Goal: Complete application form: Complete application form

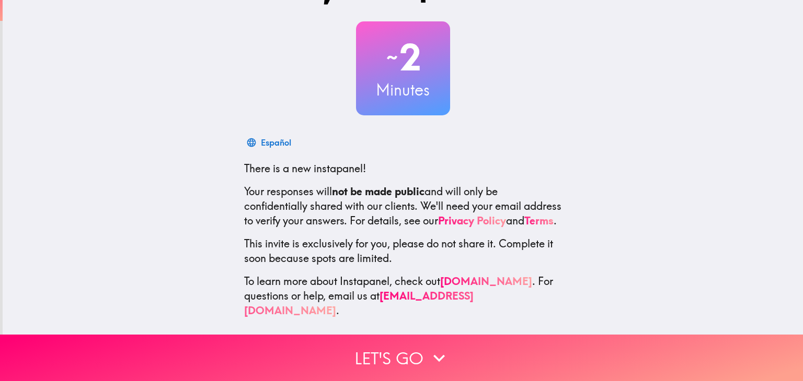
scroll to position [53, 0]
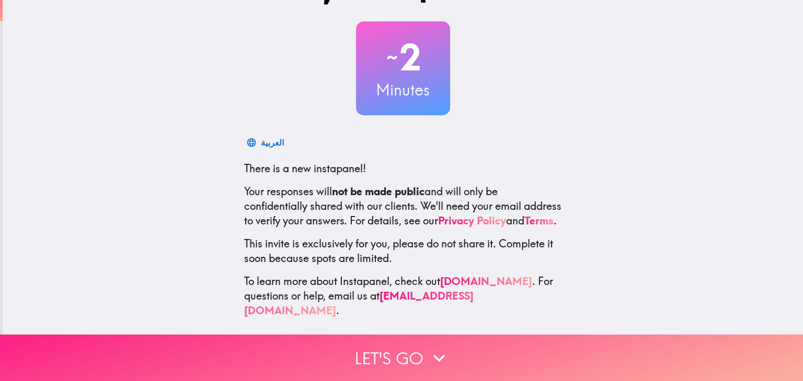
click at [427, 347] on icon "button" at bounding box center [438, 358] width 23 height 23
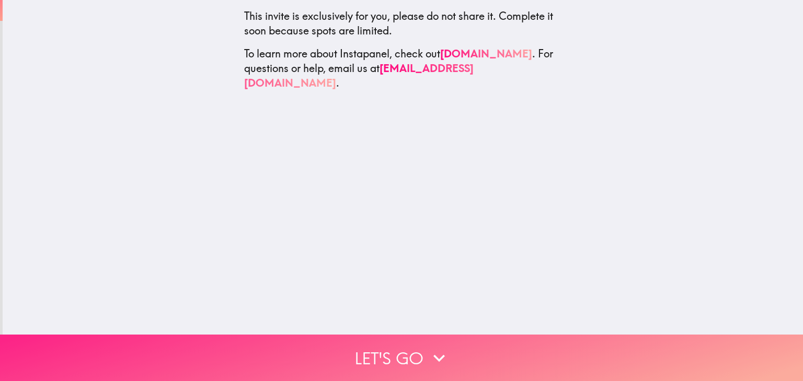
scroll to position [0, 0]
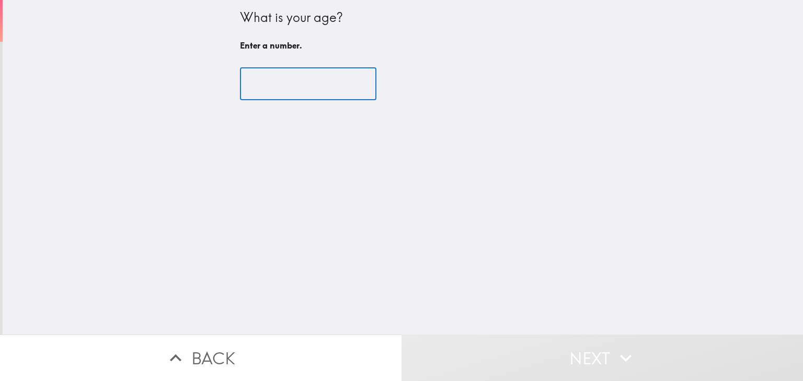
click at [292, 76] on input "number" at bounding box center [308, 84] width 136 height 32
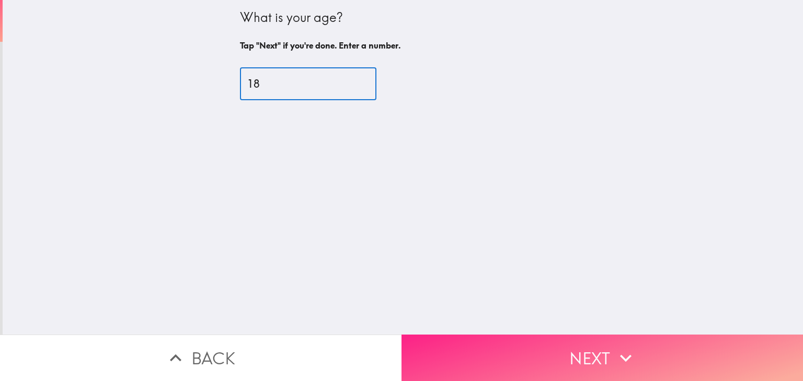
type input "18"
click at [535, 346] on button "Next" at bounding box center [601, 358] width 401 height 46
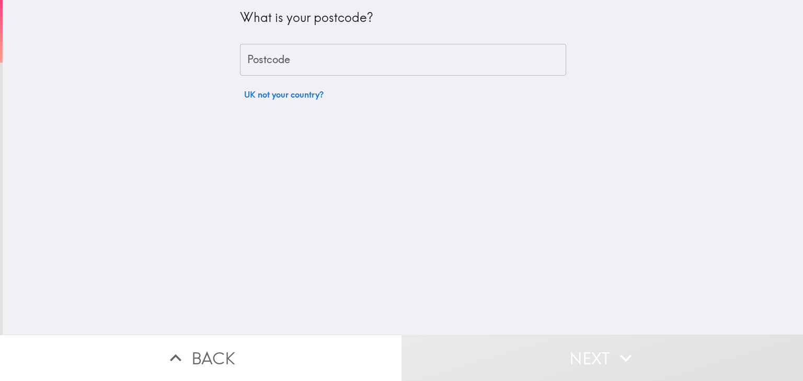
click at [288, 69] on input "Postcode" at bounding box center [403, 60] width 326 height 32
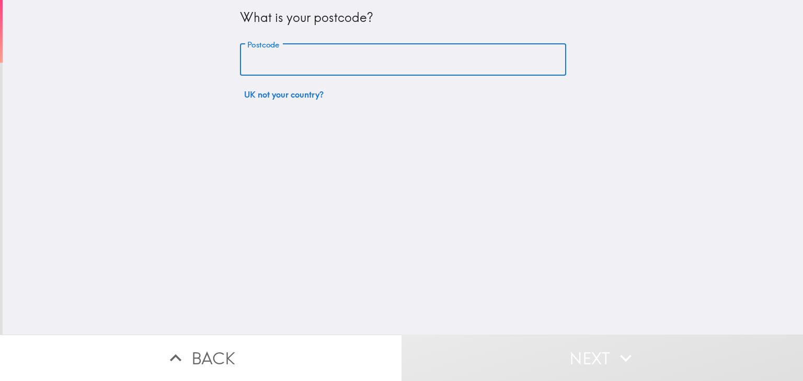
type input "PR7 3ED"
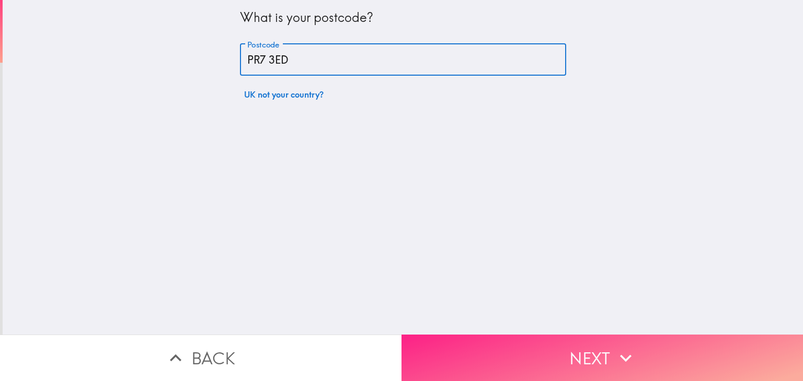
click at [484, 359] on button "Next" at bounding box center [601, 358] width 401 height 46
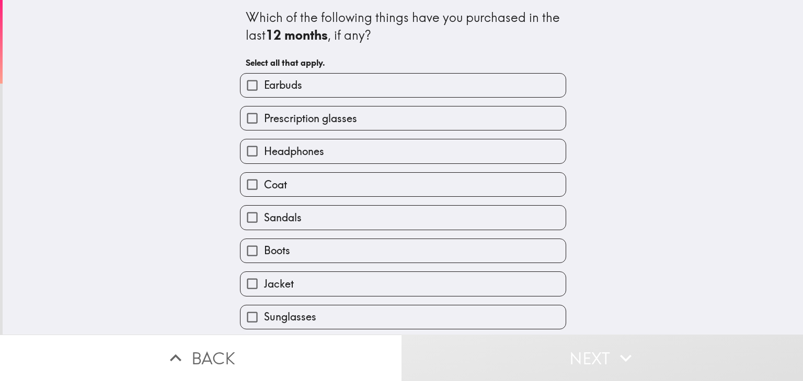
click at [308, 80] on label "Earbuds" at bounding box center [402, 86] width 325 height 24
click at [264, 80] on input "Earbuds" at bounding box center [252, 86] width 24 height 24
checkbox input "true"
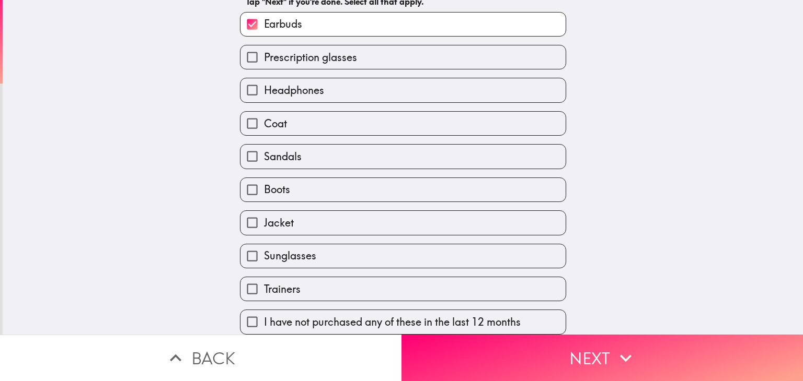
scroll to position [67, 0]
click at [312, 245] on label "Sunglasses" at bounding box center [402, 257] width 325 height 24
click at [264, 245] on input "Sunglasses" at bounding box center [252, 257] width 24 height 24
checkbox input "true"
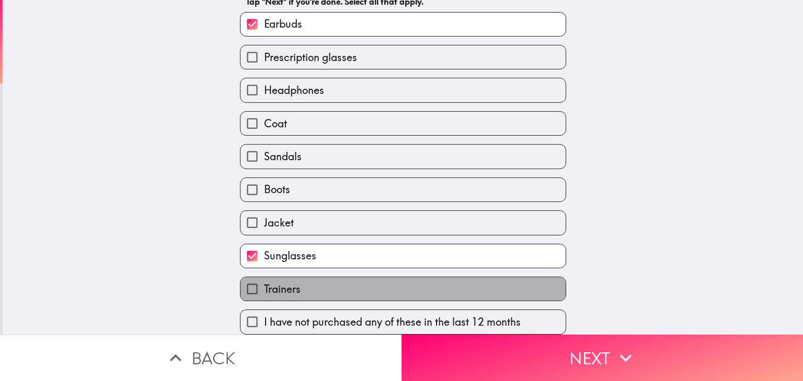
click at [312, 277] on label "Trainers" at bounding box center [402, 289] width 325 height 24
click at [264, 277] on input "Trainers" at bounding box center [252, 289] width 24 height 24
checkbox input "true"
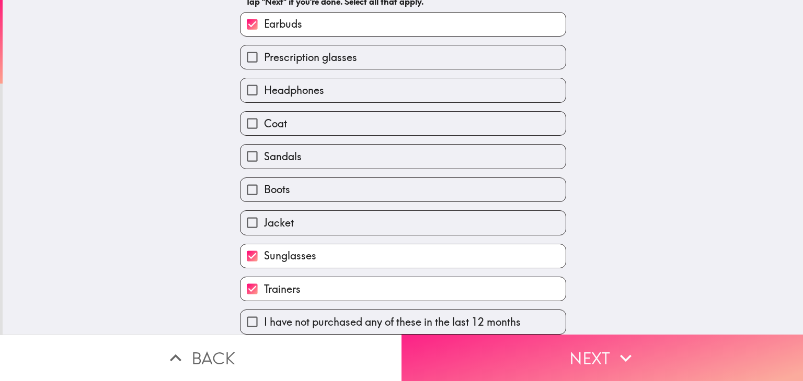
click at [427, 345] on button "Next" at bounding box center [601, 358] width 401 height 46
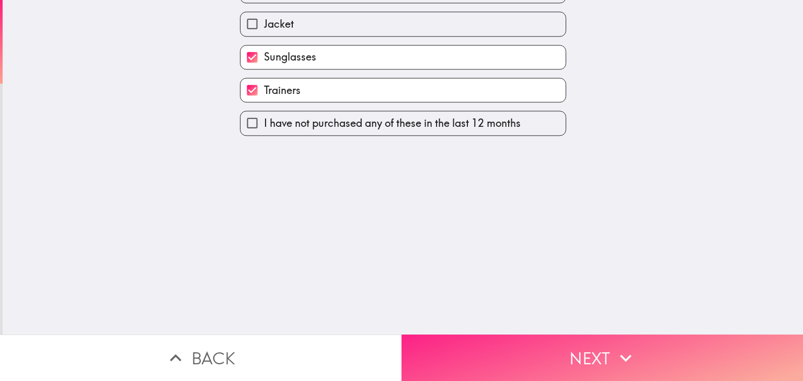
scroll to position [0, 0]
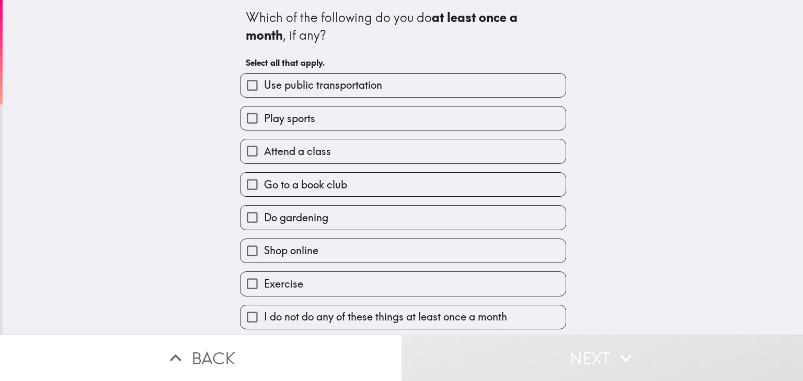
click at [361, 91] on span "Use public transportation" at bounding box center [323, 85] width 118 height 15
click at [264, 91] on input "Use public transportation" at bounding box center [252, 86] width 24 height 24
checkbox input "true"
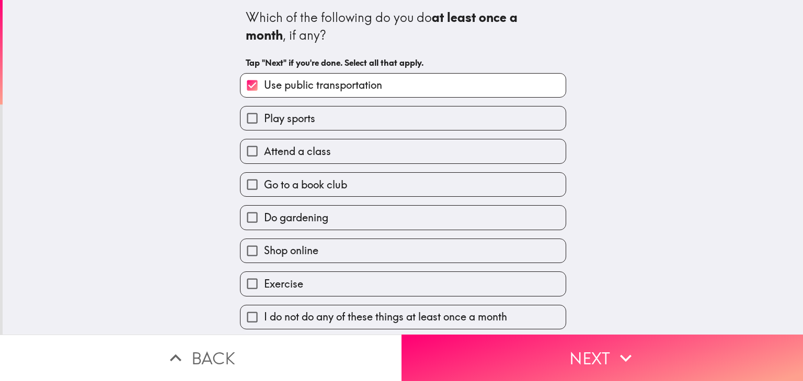
click at [351, 108] on label "Play sports" at bounding box center [402, 119] width 325 height 24
click at [264, 108] on input "Play sports" at bounding box center [252, 119] width 24 height 24
checkbox input "true"
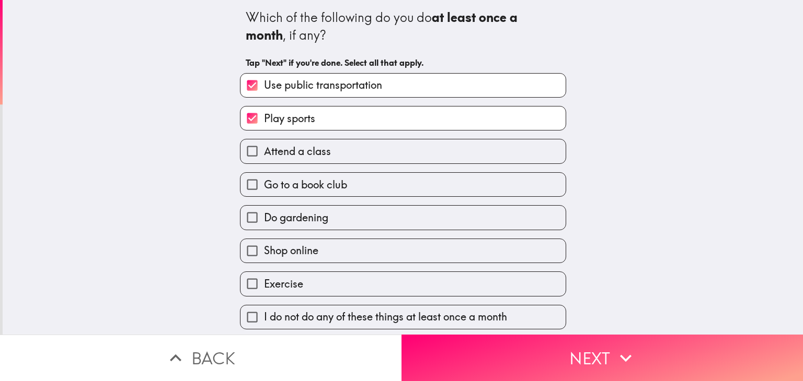
click at [355, 147] on label "Attend a class" at bounding box center [402, 151] width 325 height 24
click at [264, 147] on input "Attend a class" at bounding box center [252, 151] width 24 height 24
checkbox input "true"
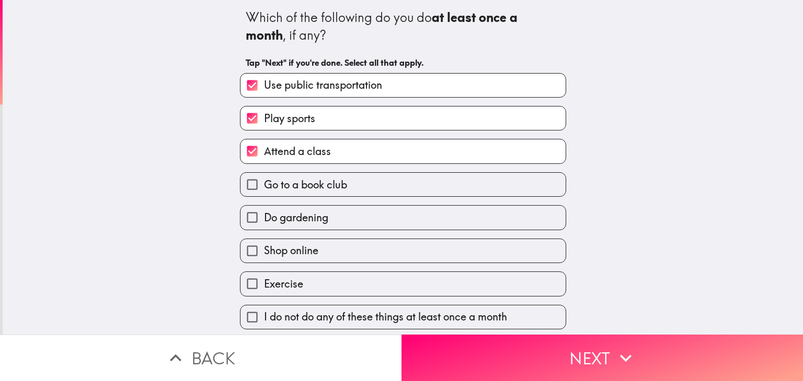
click at [356, 222] on label "Do gardening" at bounding box center [402, 218] width 325 height 24
click at [264, 222] on input "Do gardening" at bounding box center [252, 218] width 24 height 24
checkbox input "true"
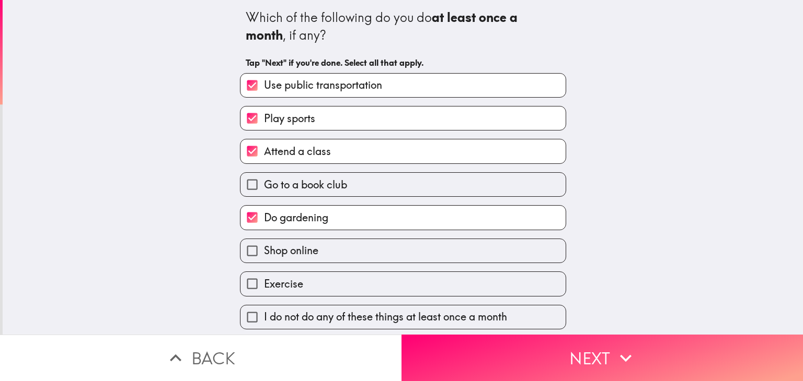
click at [356, 249] on label "Shop online" at bounding box center [402, 251] width 325 height 24
click at [264, 249] on input "Shop online" at bounding box center [252, 251] width 24 height 24
checkbox input "true"
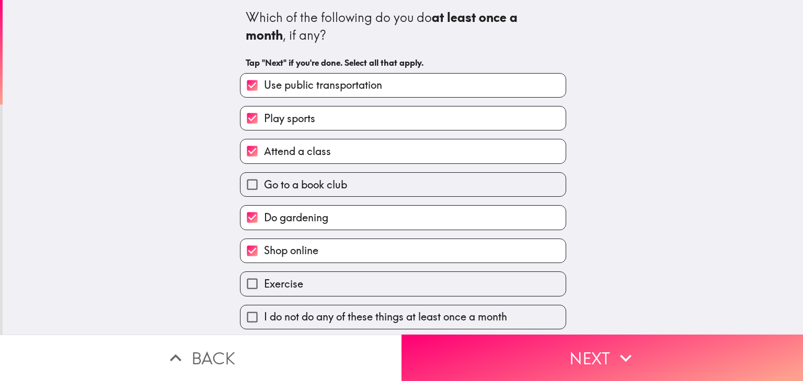
click at [363, 276] on label "Exercise" at bounding box center [402, 284] width 325 height 24
click at [264, 276] on input "Exercise" at bounding box center [252, 284] width 24 height 24
checkbox input "true"
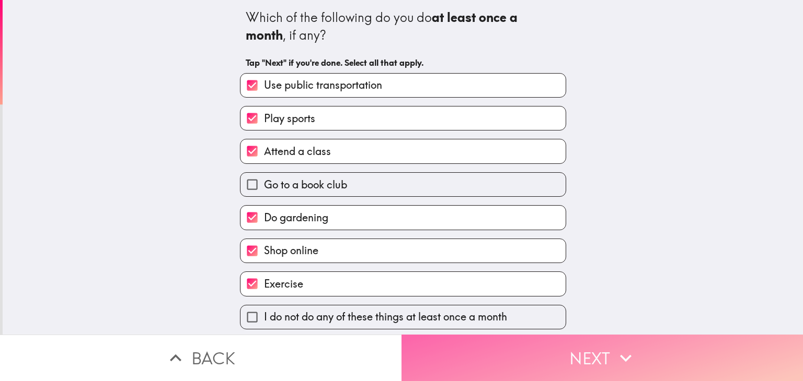
click at [470, 353] on button "Next" at bounding box center [601, 358] width 401 height 46
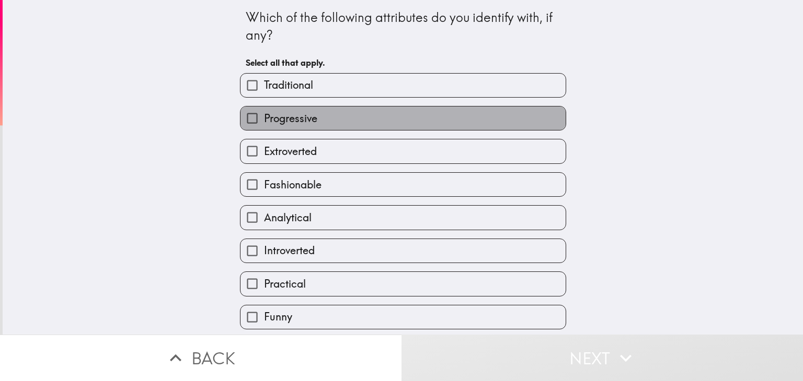
click at [333, 124] on label "Progressive" at bounding box center [402, 119] width 325 height 24
click at [264, 124] on input "Progressive" at bounding box center [252, 119] width 24 height 24
checkbox input "true"
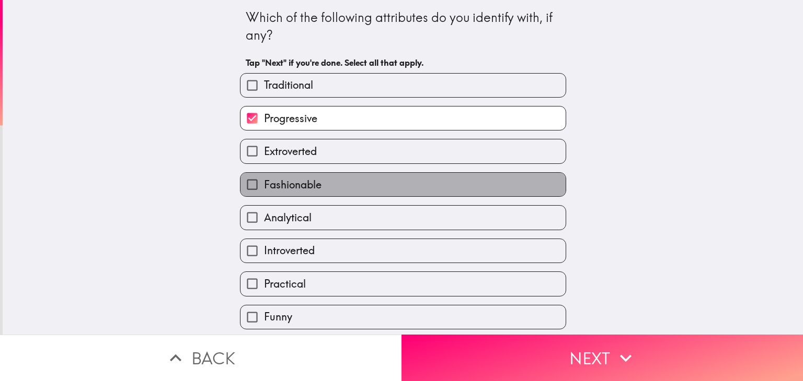
click at [339, 178] on label "Fashionable" at bounding box center [402, 185] width 325 height 24
click at [264, 178] on input "Fashionable" at bounding box center [252, 185] width 24 height 24
checkbox input "true"
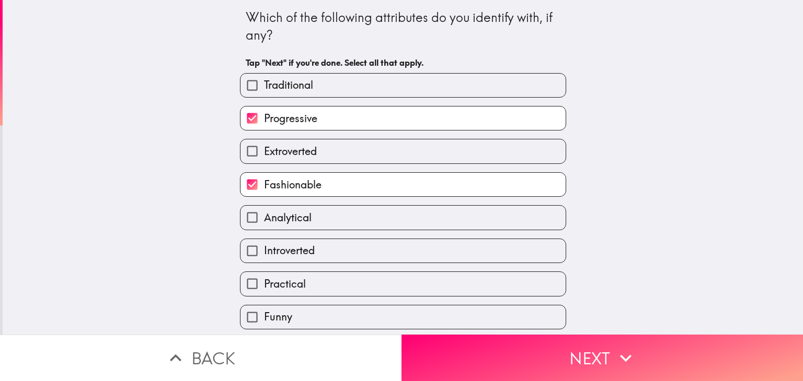
click at [341, 222] on label "Analytical" at bounding box center [402, 218] width 325 height 24
click at [264, 222] on input "Analytical" at bounding box center [252, 218] width 24 height 24
checkbox input "true"
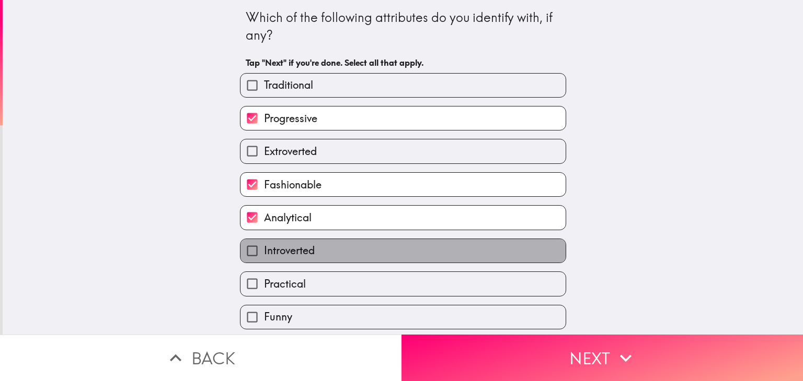
click at [341, 239] on label "Introverted" at bounding box center [402, 251] width 325 height 24
click at [264, 239] on input "Introverted" at bounding box center [252, 251] width 24 height 24
checkbox input "true"
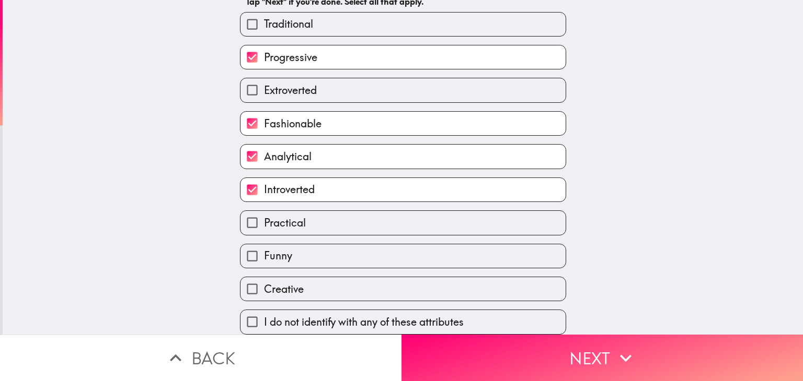
scroll to position [67, 0]
click at [359, 260] on label "Funny" at bounding box center [402, 257] width 325 height 24
click at [264, 260] on input "Funny" at bounding box center [252, 257] width 24 height 24
checkbox input "true"
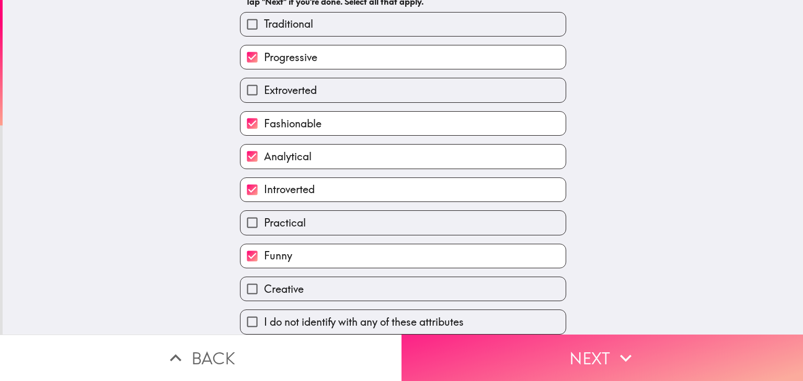
click at [418, 355] on button "Next" at bounding box center [601, 358] width 401 height 46
